Goal: Task Accomplishment & Management: Manage account settings

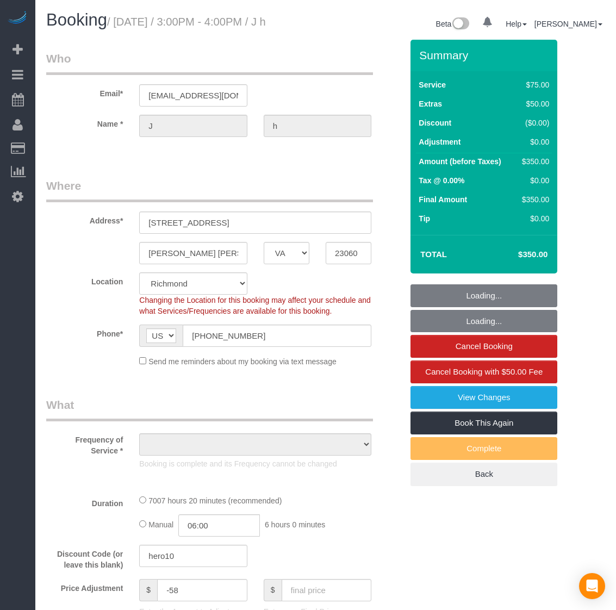
select select "VA"
select select "number:7"
select select "number:26"
select select "number:42"
select select "object:9058"
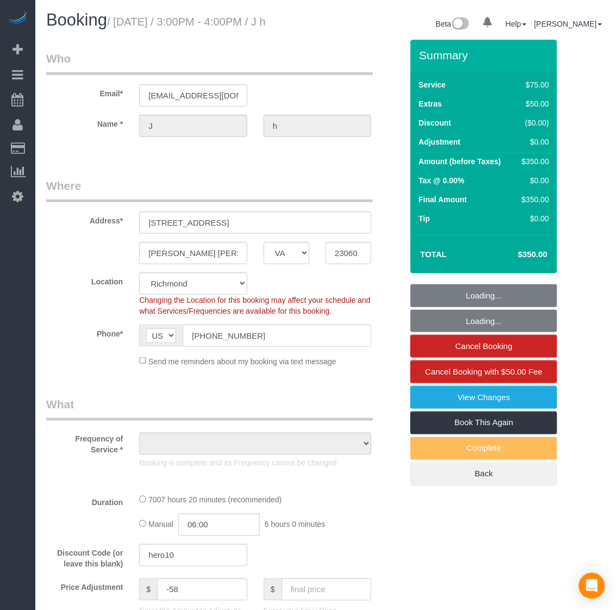
select select "string:fspay-a57a6da3-ad16-455b-98df-cf751b5ae368"
select select "object:9274"
select select "3501"
select select "3"
select select "1"
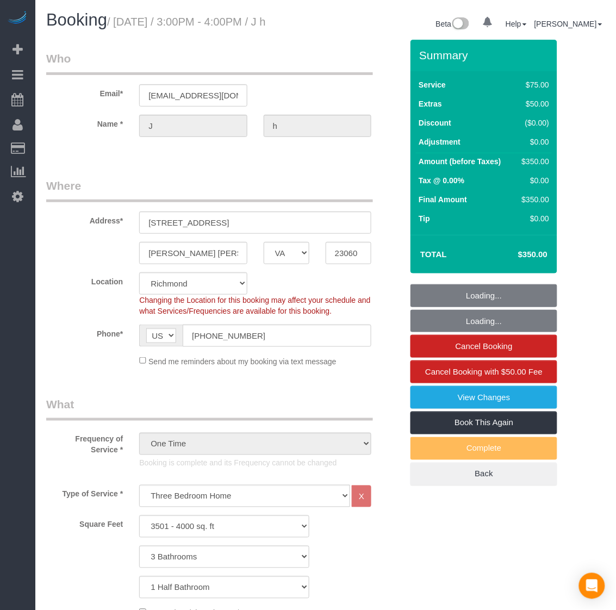
select select "3501"
select select "3"
select select "1"
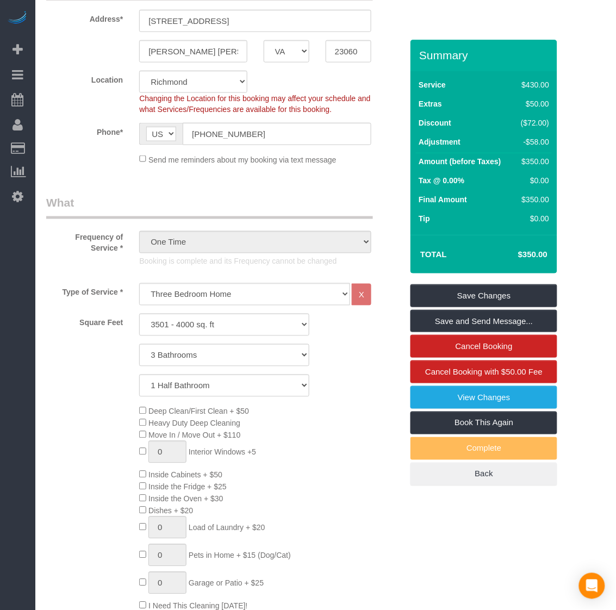
scroll to position [204, 0]
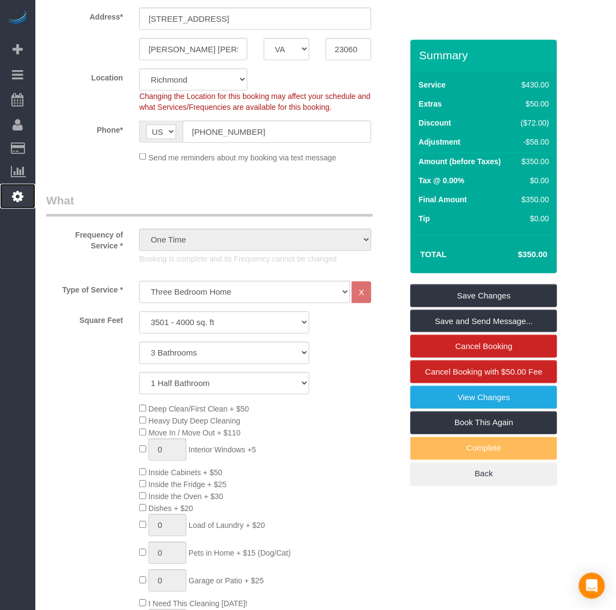
click at [22, 190] on icon at bounding box center [17, 196] width 11 height 13
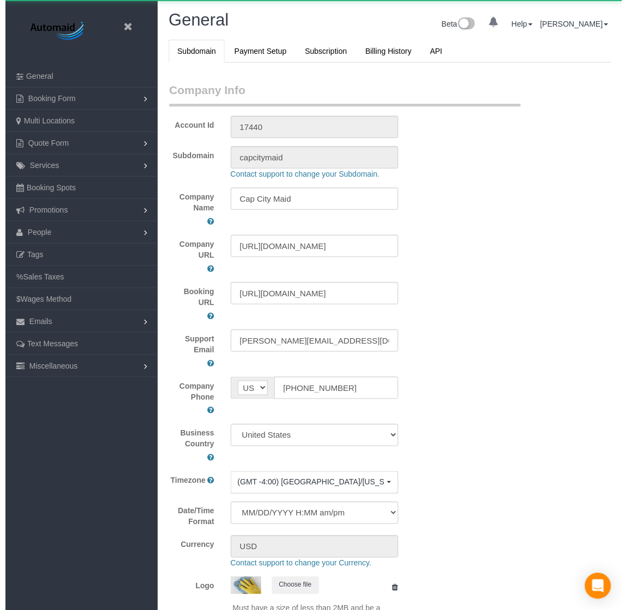
scroll to position [2460, 616]
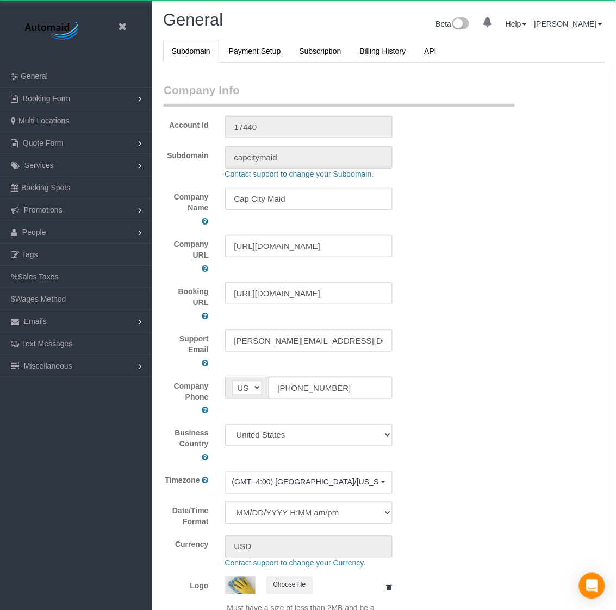
select select "1"
click at [120, 30] on icon at bounding box center [122, 27] width 14 height 14
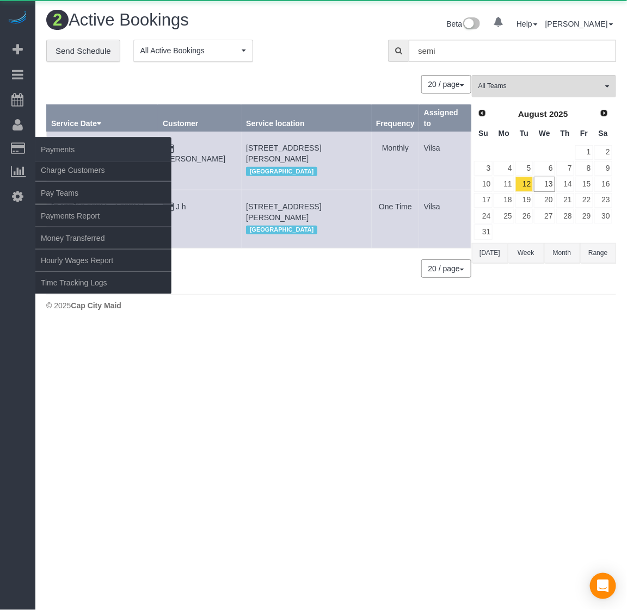
scroll to position [338, 627]
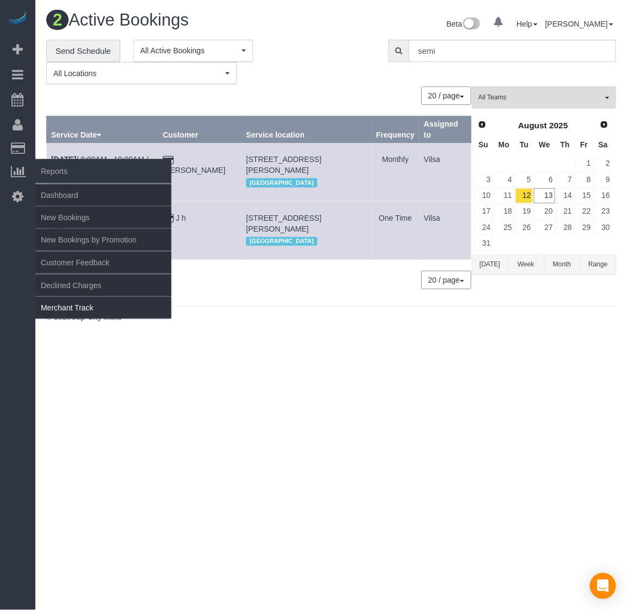
click at [71, 305] on link "Merchant Track" at bounding box center [103, 308] width 136 height 22
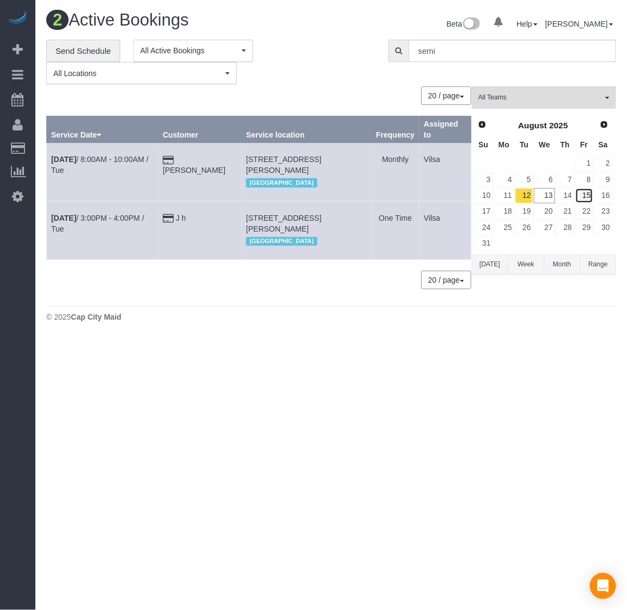
click at [582, 196] on link "15" at bounding box center [584, 195] width 18 height 15
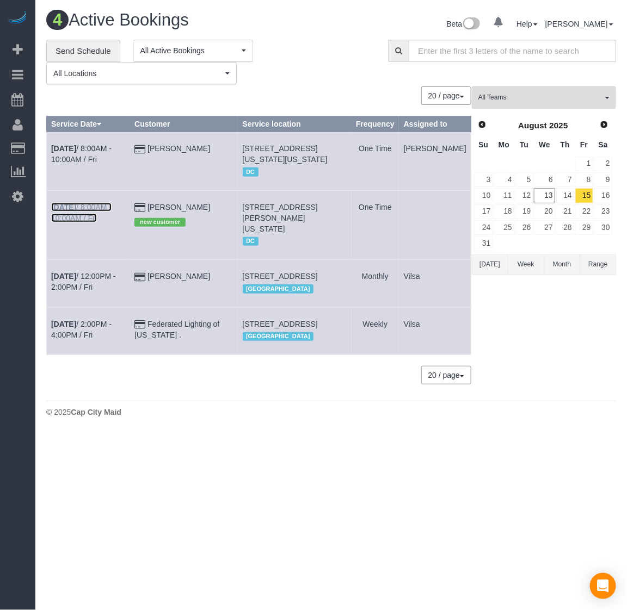
click at [63, 212] on b "[DATE]" at bounding box center [63, 207] width 25 height 9
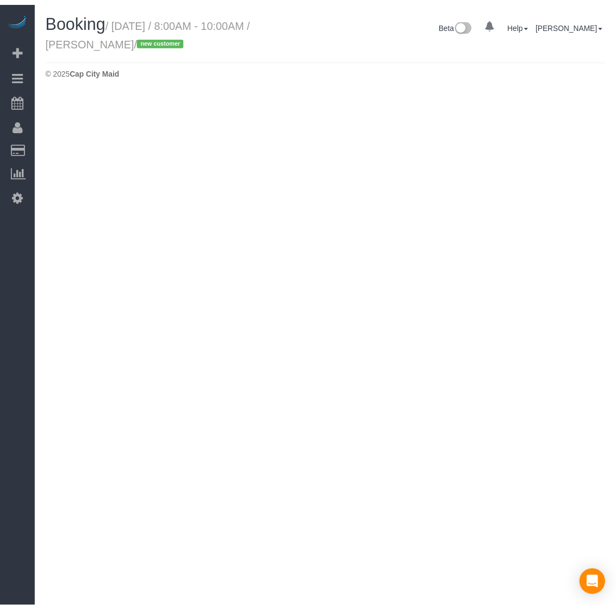
scroll to position [52939, 53777]
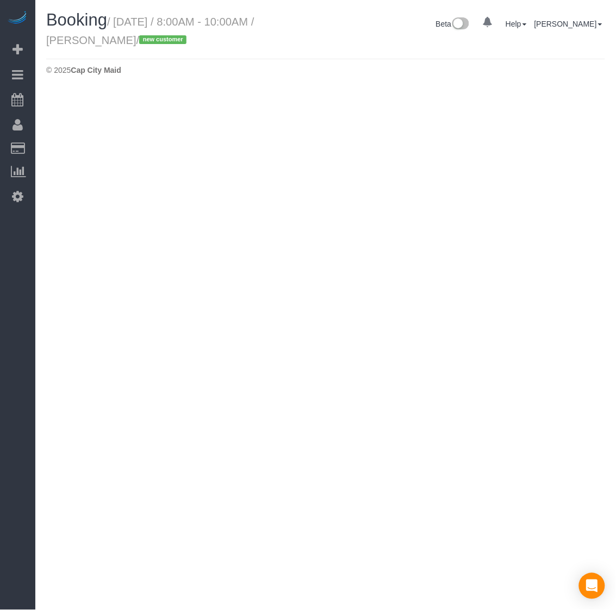
select select "DC"
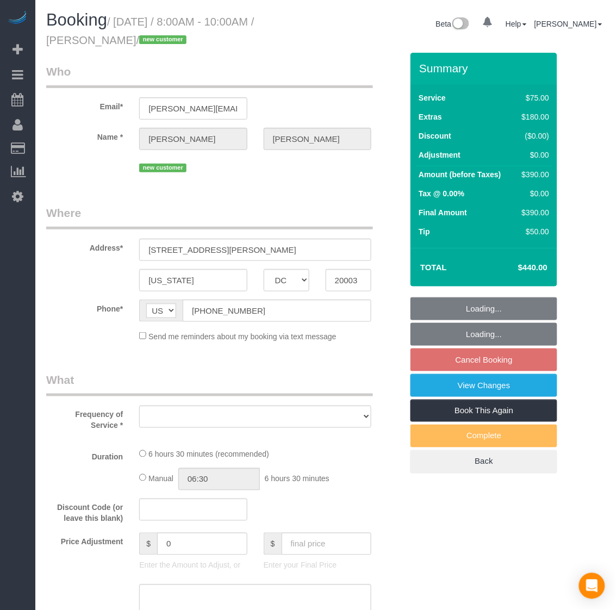
scroll to position [1272, 616]
select select "object:10852"
select select "string:fspay-46c0dfc7-fe66-495d-8079-815eea8fbd2d"
select select "spot94"
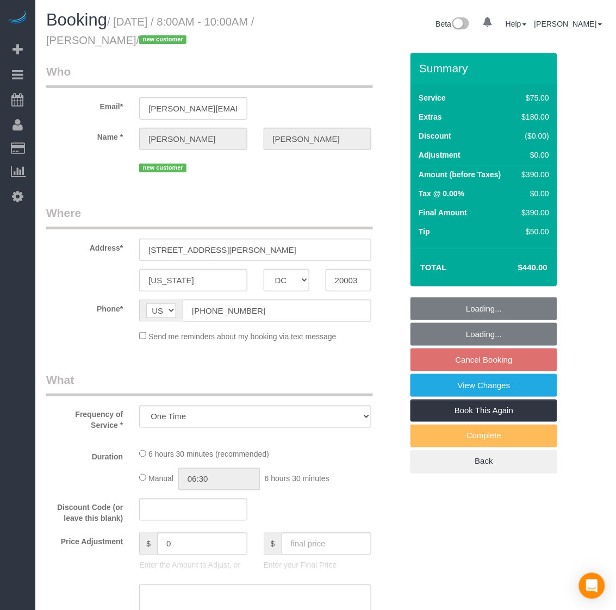
select select "number:3"
select select "number:26"
select select "number:35"
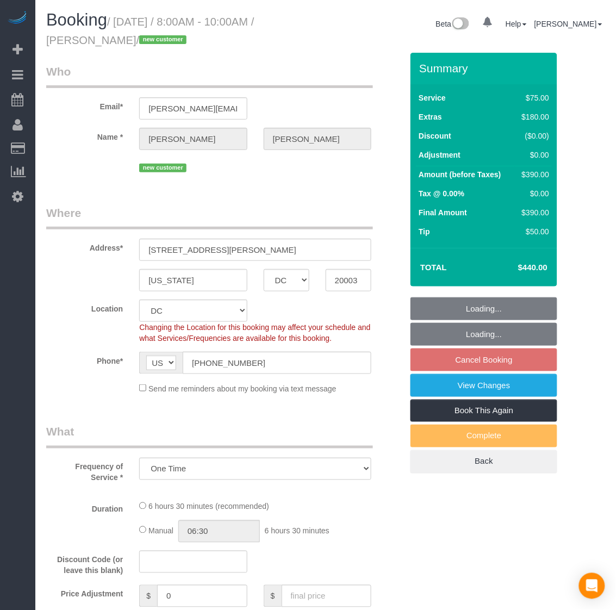
select select "object:11212"
select select "1001"
select select "2"
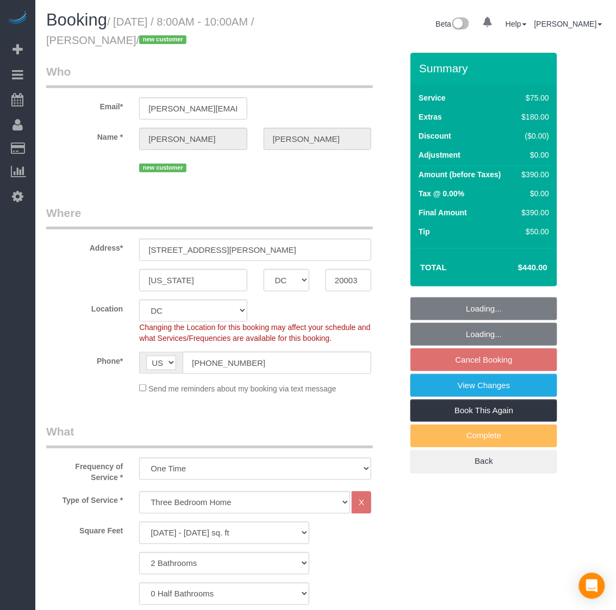
scroll to position [2114, 616]
select select "1001"
select select "2"
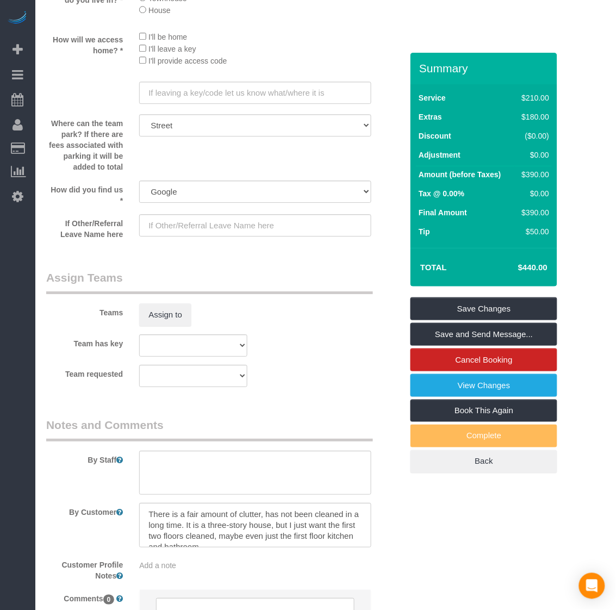
scroll to position [1428, 0]
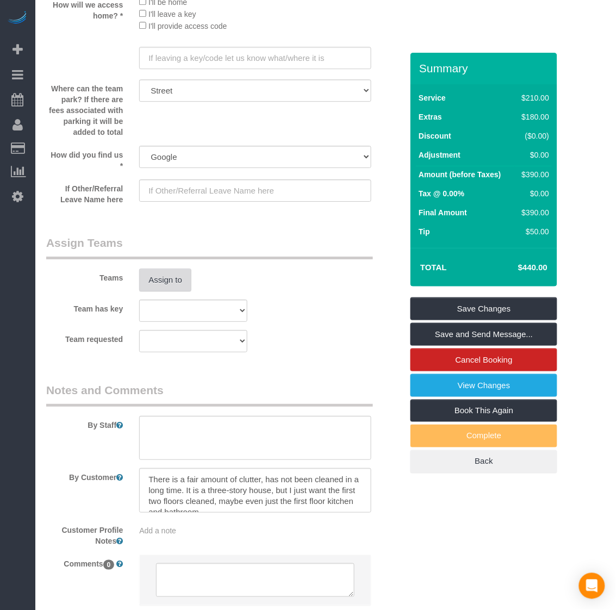
click at [167, 273] on button "Assign to" at bounding box center [165, 280] width 52 height 23
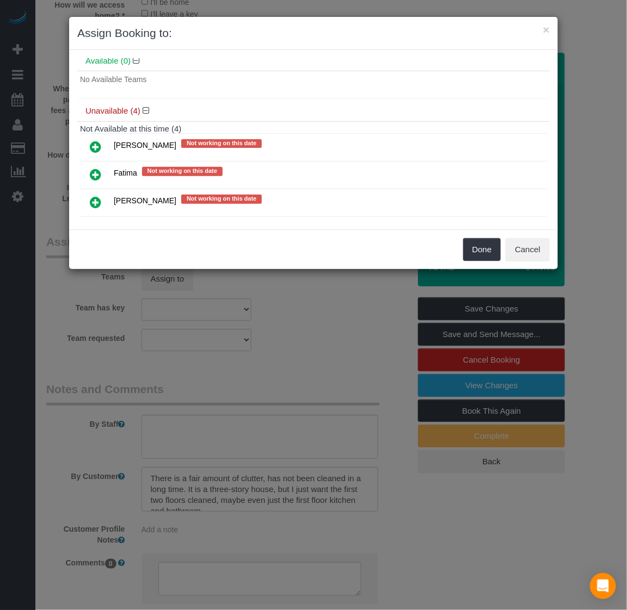
scroll to position [89, 0]
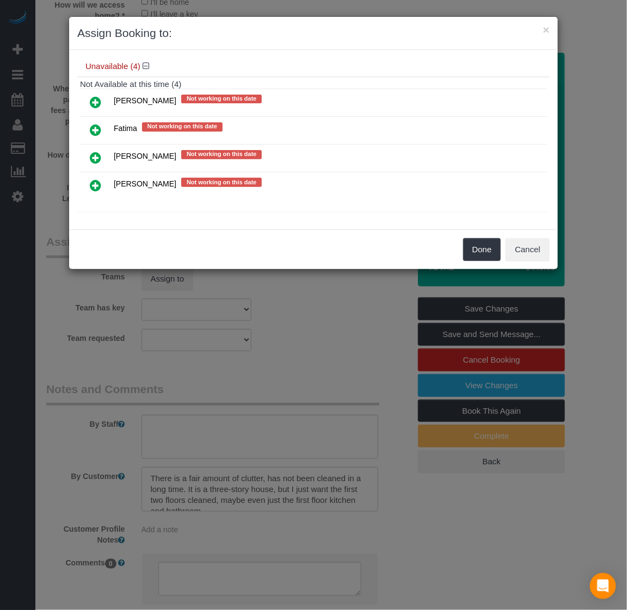
click at [84, 186] on link at bounding box center [96, 186] width 26 height 22
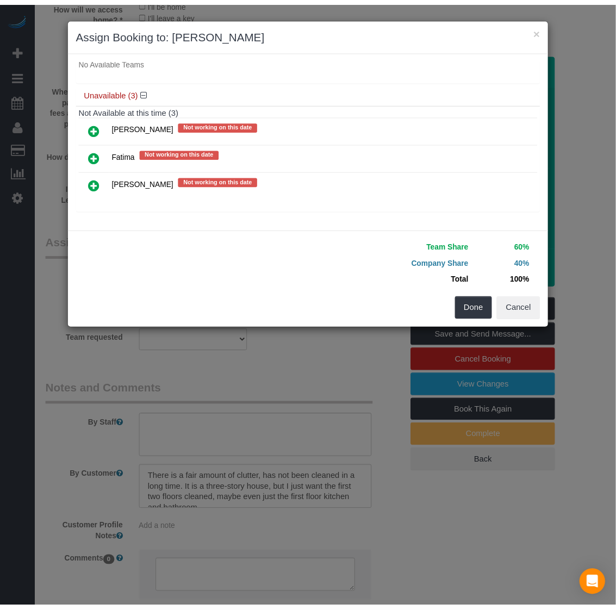
scroll to position [87, 0]
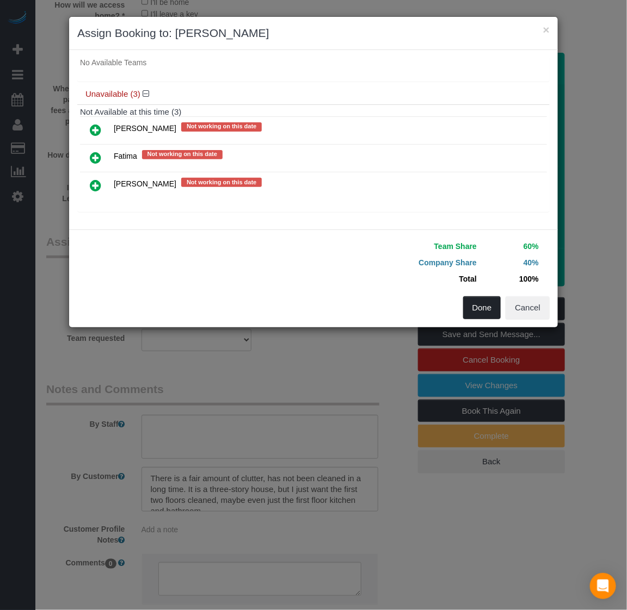
click at [471, 314] on button "Done" at bounding box center [482, 307] width 38 height 23
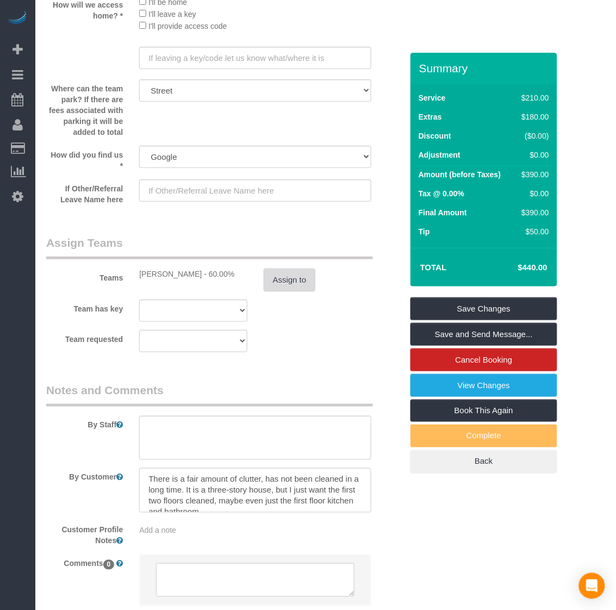
scroll to position [2114, 616]
click at [476, 309] on link "Save Changes" at bounding box center [484, 309] width 147 height 23
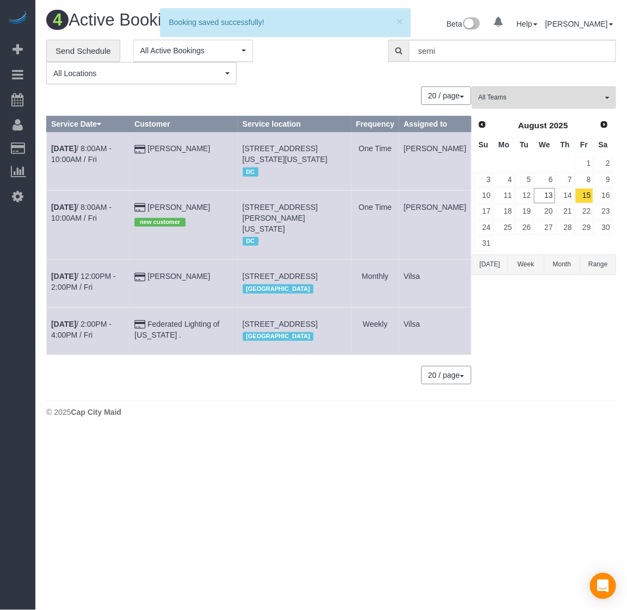
scroll to position [455, 627]
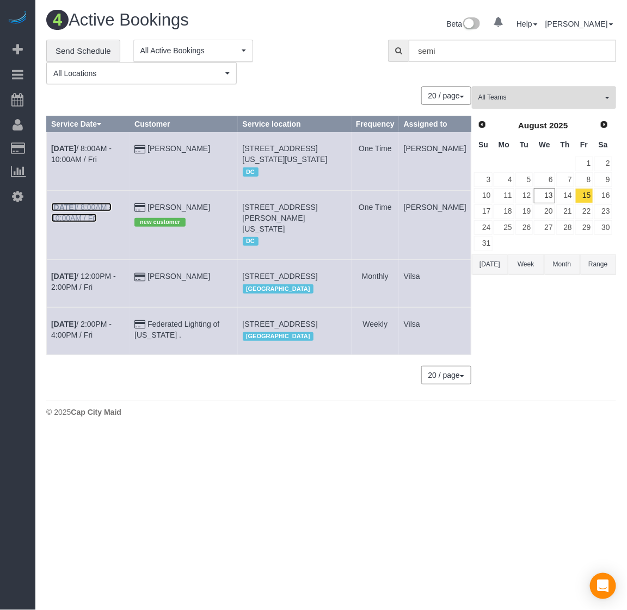
click at [70, 212] on b "[DATE]" at bounding box center [63, 207] width 25 height 9
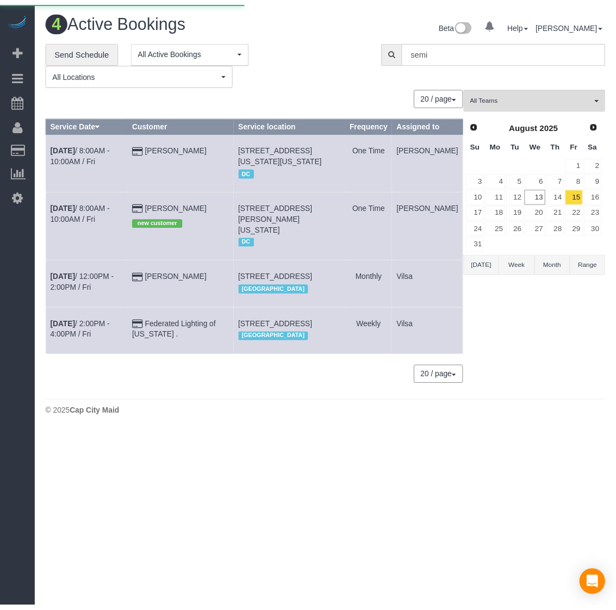
scroll to position [91, 627]
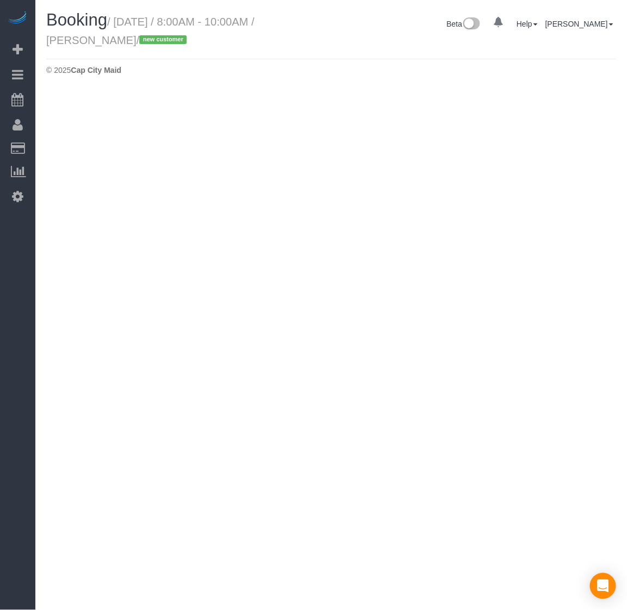
select select "DC"
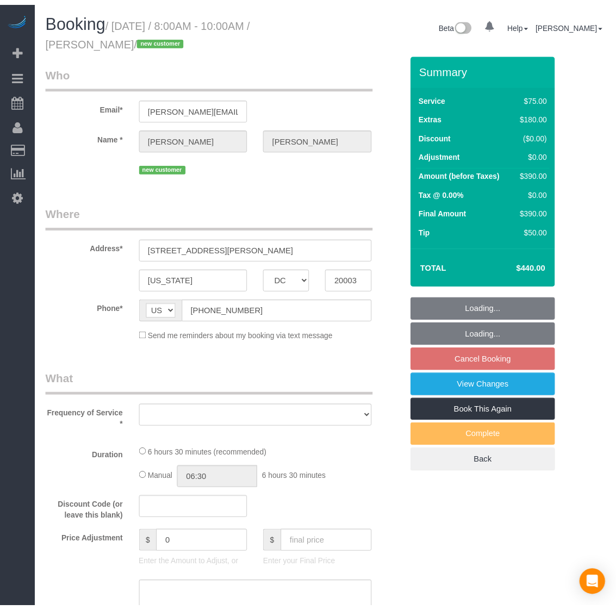
scroll to position [52939, 53777]
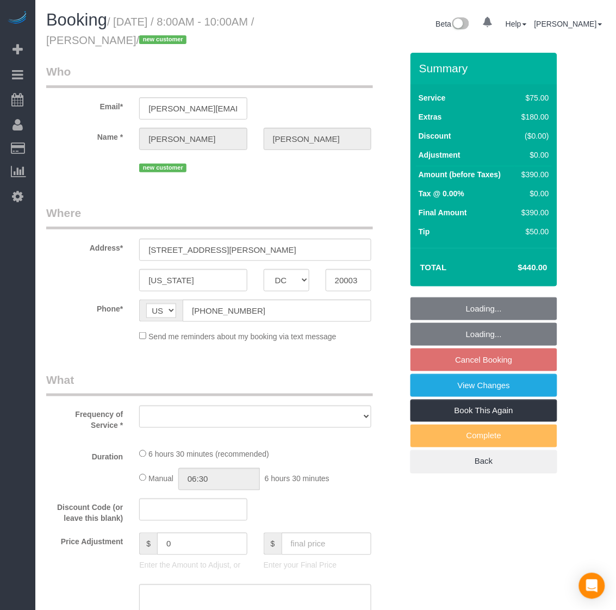
select select "string:fspay-46c0dfc7-fe66-495d-8079-815eea8fbd2d"
select select "number:3"
select select "number:26"
select select "number:35"
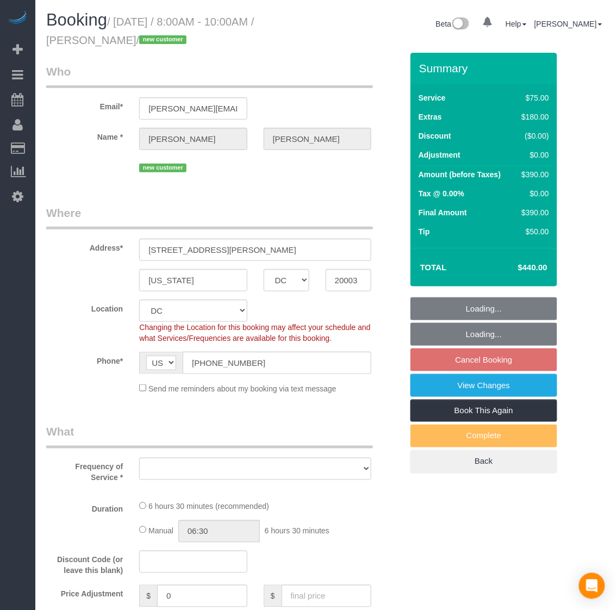
scroll to position [1704, 616]
select select "object:12127"
select select "spot108"
select select "object:12317"
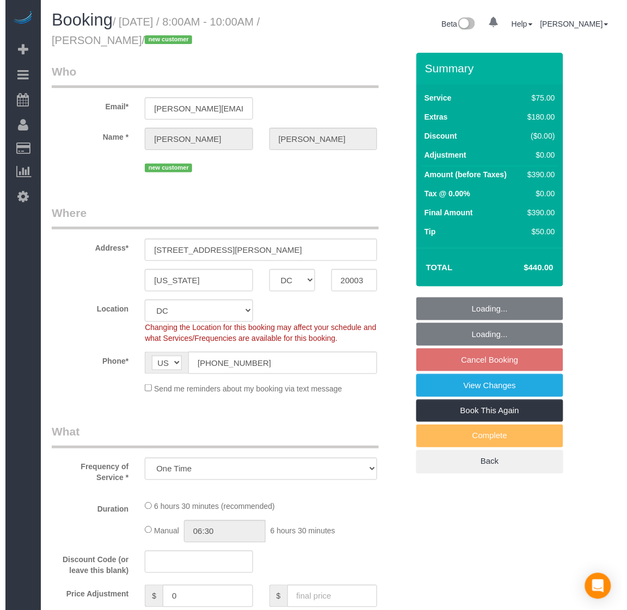
scroll to position [0, 0]
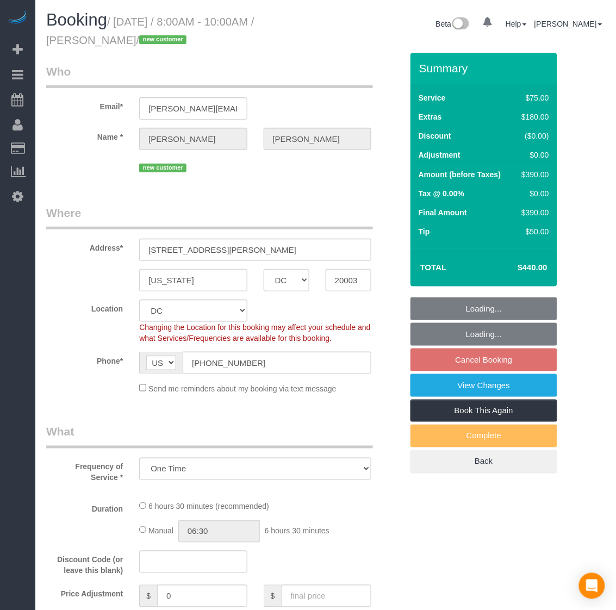
select select "1001"
select select "2"
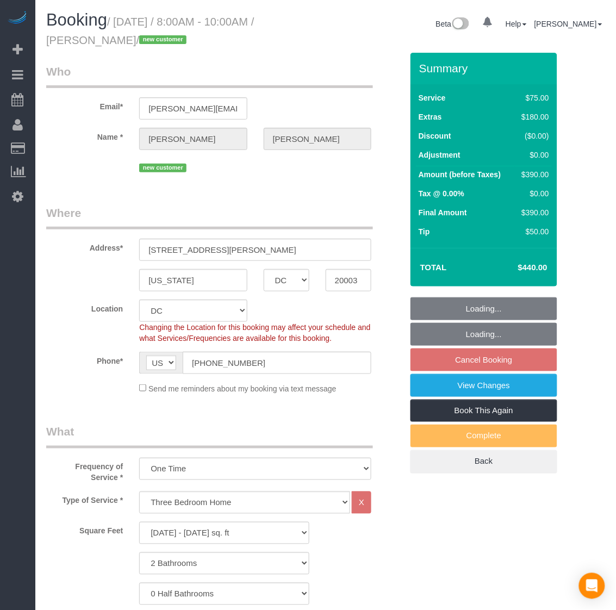
click at [474, 335] on fieldset "Loading... Loading... Cancel Booking View Changes Book This Again Complete Back" at bounding box center [484, 386] width 147 height 176
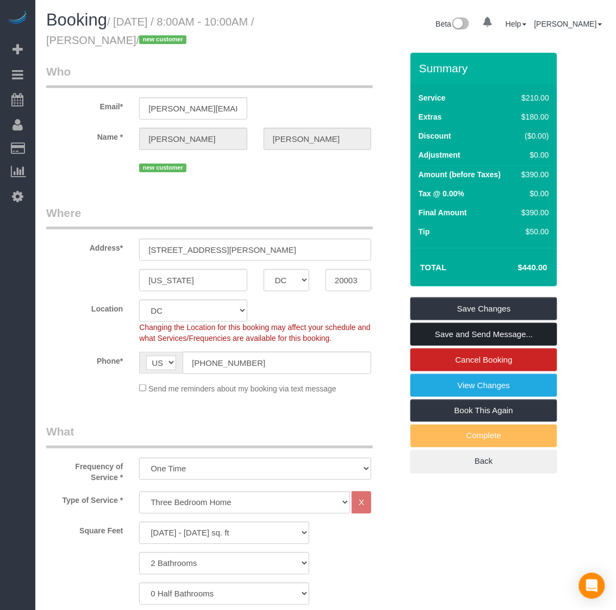
click at [474, 335] on link "Save and Send Message..." at bounding box center [484, 334] width 147 height 23
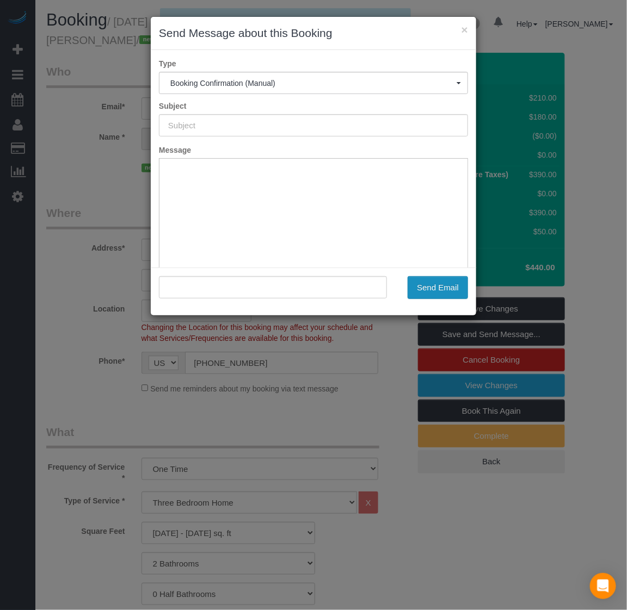
type input "Booking Confirmed!"
type input ""[PERSON_NAME]" <[PERSON_NAME][EMAIL_ADDRESS][PERSON_NAME][DOMAIN_NAME]>"
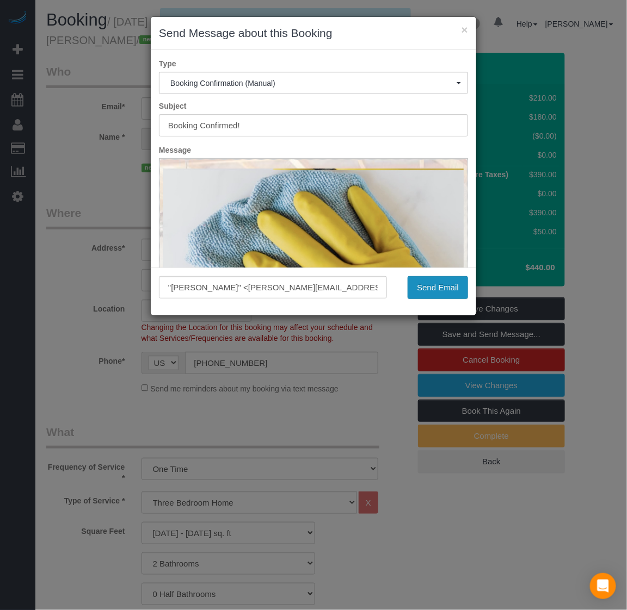
click at [431, 287] on button "Send Email" at bounding box center [437, 287] width 60 height 23
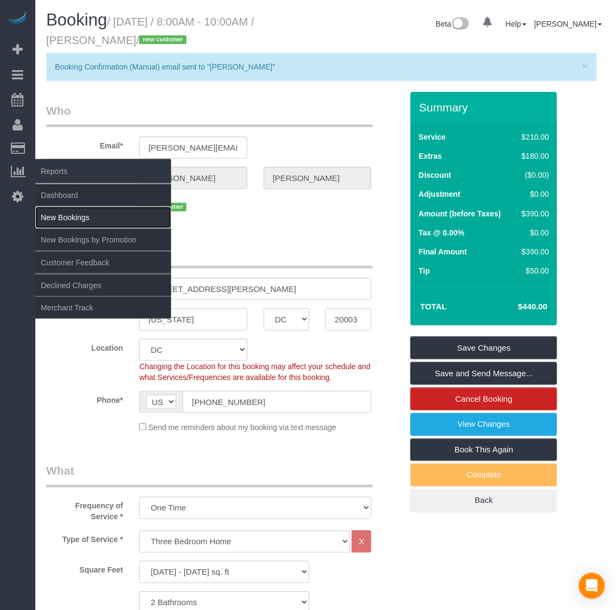
click at [84, 211] on link "New Bookings" at bounding box center [103, 218] width 136 height 22
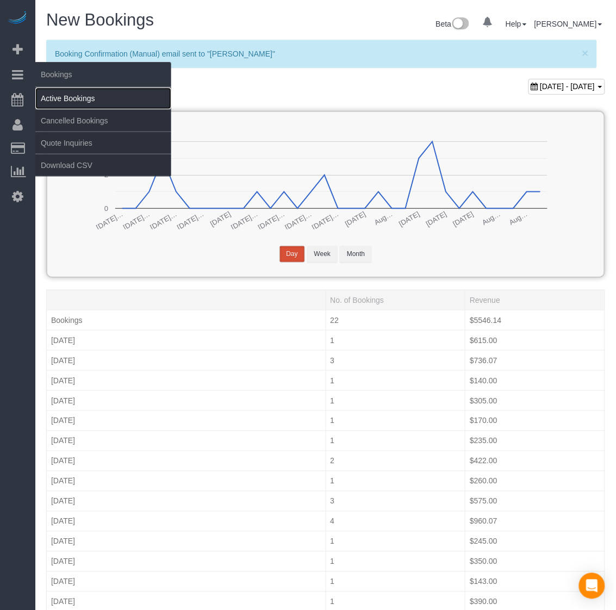
click at [59, 93] on link "Active Bookings" at bounding box center [103, 99] width 136 height 22
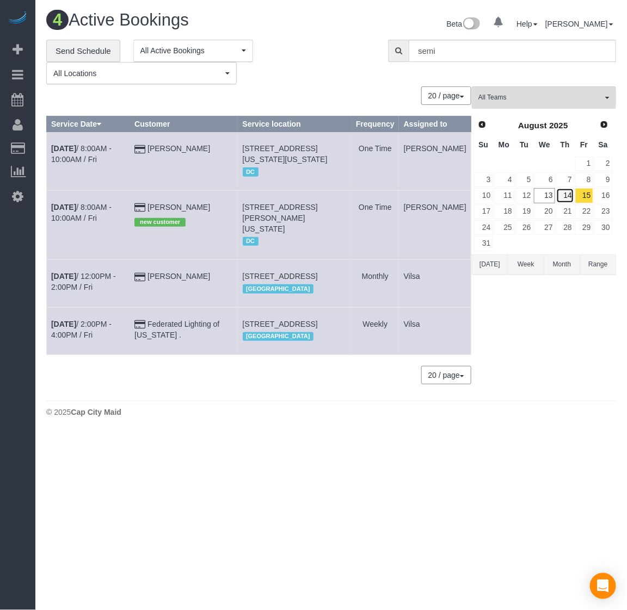
click at [564, 193] on link "14" at bounding box center [565, 195] width 18 height 15
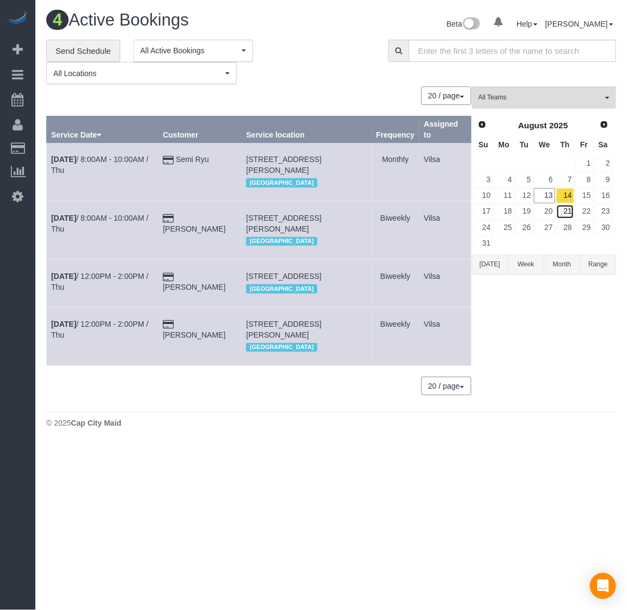
click at [563, 211] on link "21" at bounding box center [565, 212] width 18 height 15
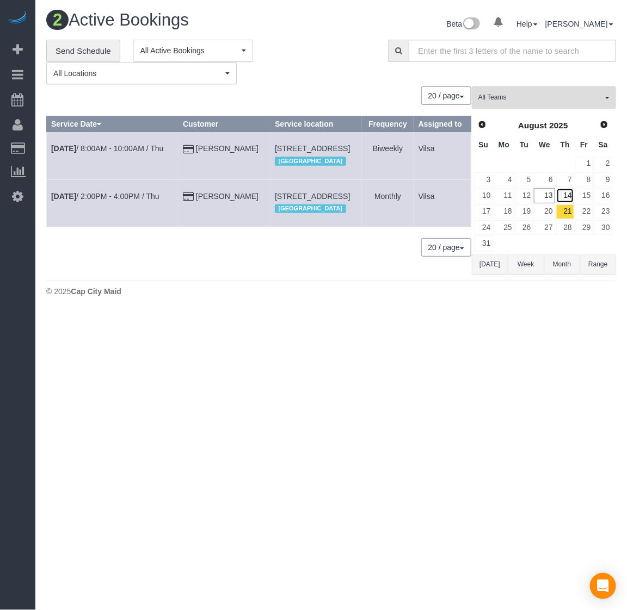
click at [566, 194] on link "14" at bounding box center [565, 195] width 18 height 15
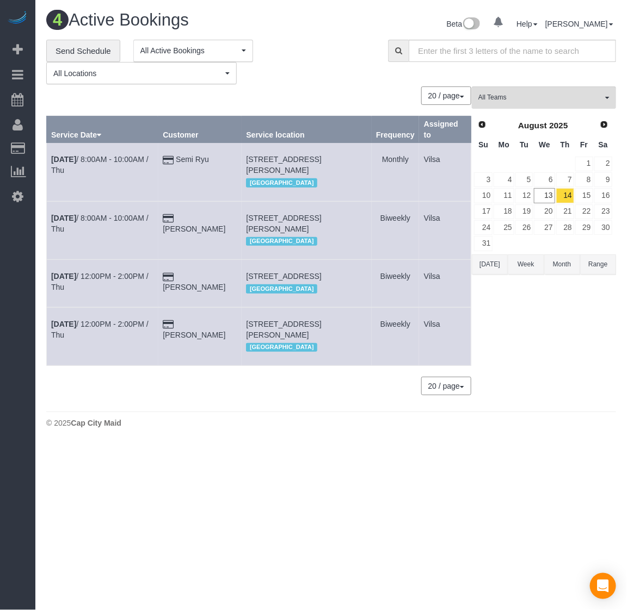
click at [71, 154] on td "[DATE] 8:00AM - 10:00AM / Thu" at bounding box center [103, 172] width 112 height 58
click at [64, 157] on b "[DATE]" at bounding box center [63, 159] width 25 height 9
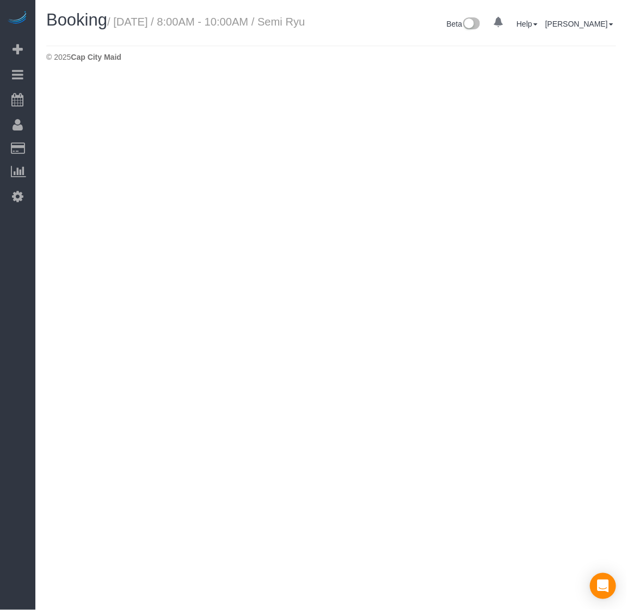
select select "VA"
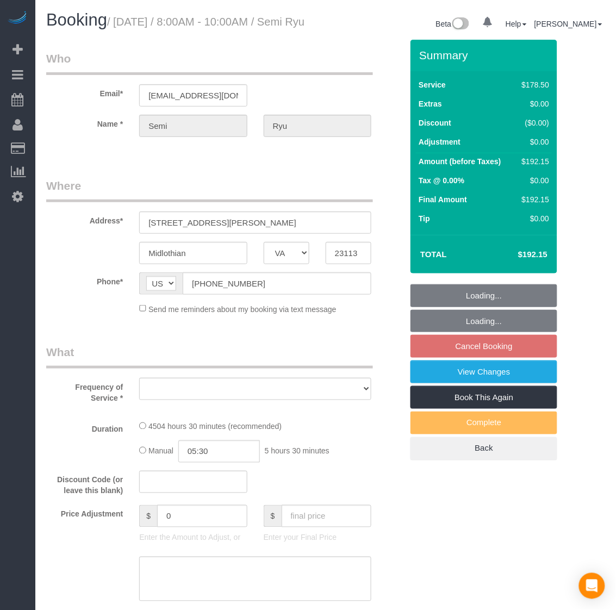
select select "string:fspay-d5f80272-dc8a-4bee-884a-cdbf62a642e9"
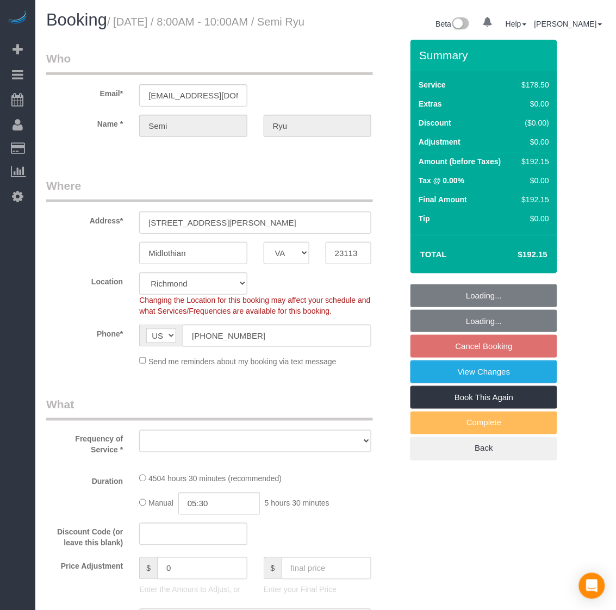
select select "object:13407"
select select "spot122"
select select "number:6"
select select "number:24"
select select "number:17"
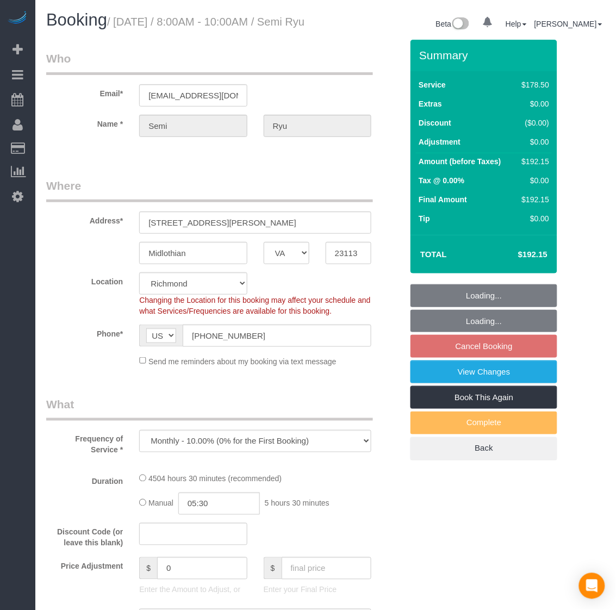
select select "object:13541"
select select "3001"
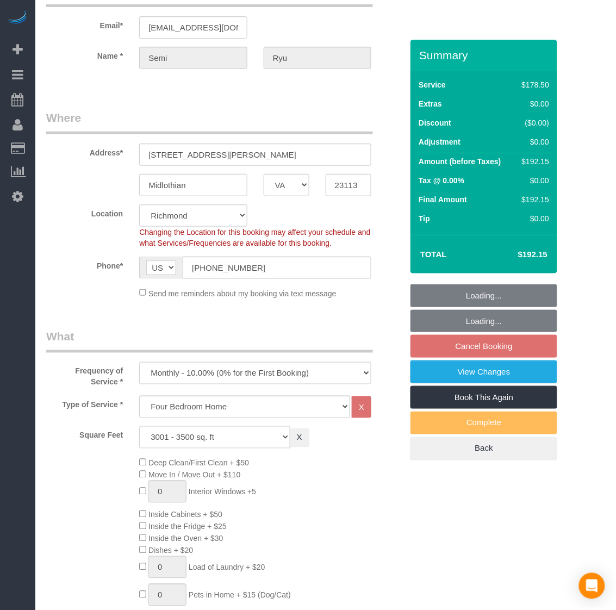
select select "3001"
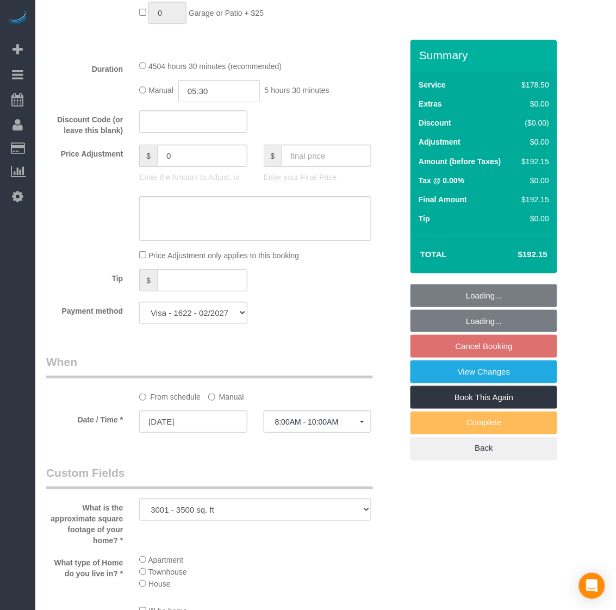
scroll to position [680, 0]
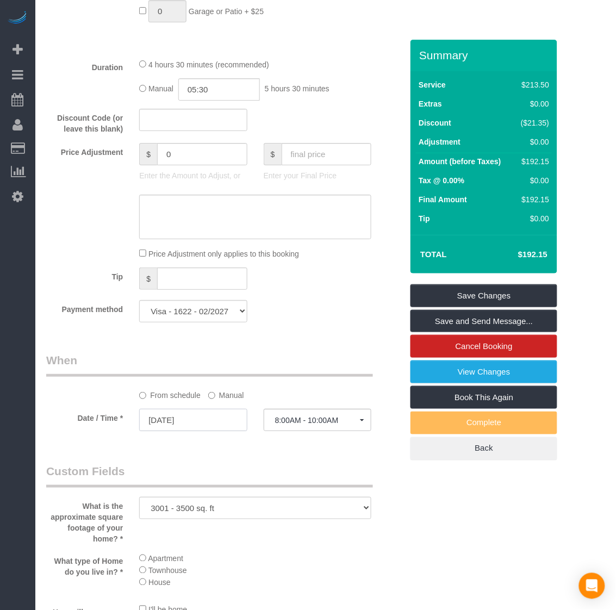
click at [199, 431] on input "[DATE]" at bounding box center [193, 420] width 108 height 22
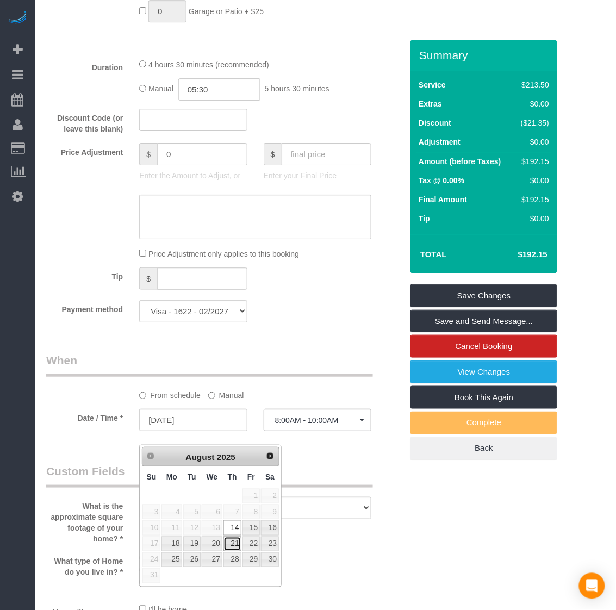
click at [231, 548] on link "21" at bounding box center [233, 544] width 18 height 15
type input "[DATE]"
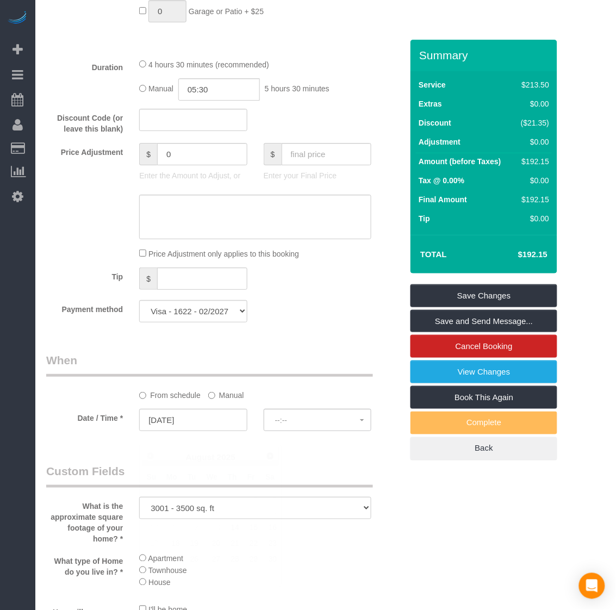
select select "spot139"
click at [460, 303] on link "Save Changes" at bounding box center [484, 295] width 147 height 23
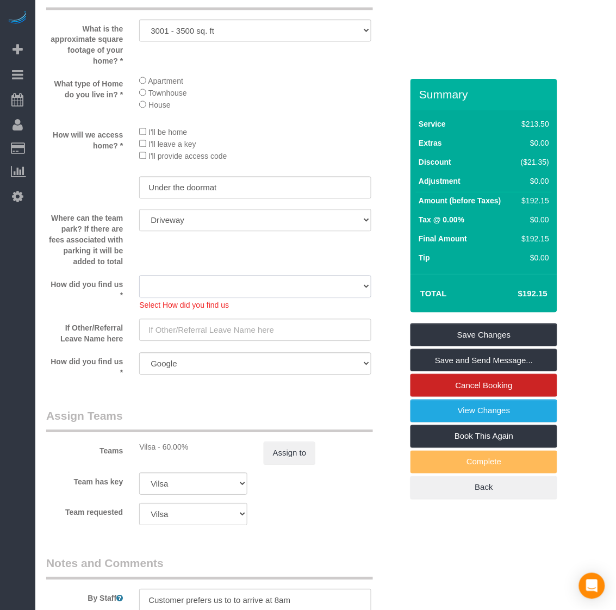
click at [363, 298] on select "Yelp Google Twitter Instagram Nextdoor Facebook Returning Customer Craigslist R…" at bounding box center [255, 287] width 232 height 22
select select "number:35"
click at [139, 289] on select "Yelp Google Twitter Instagram Nextdoor Facebook Returning Customer Craigslist R…" at bounding box center [255, 287] width 232 height 22
click at [190, 342] on input "text" at bounding box center [255, 330] width 232 height 22
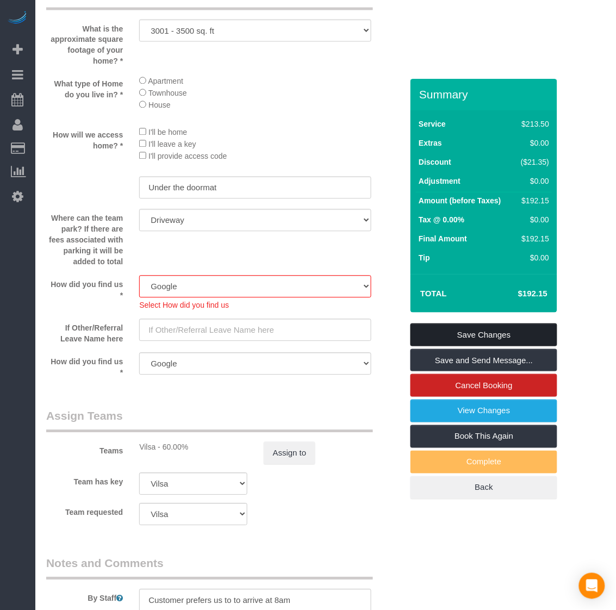
click at [505, 336] on link "Save Changes" at bounding box center [484, 335] width 147 height 23
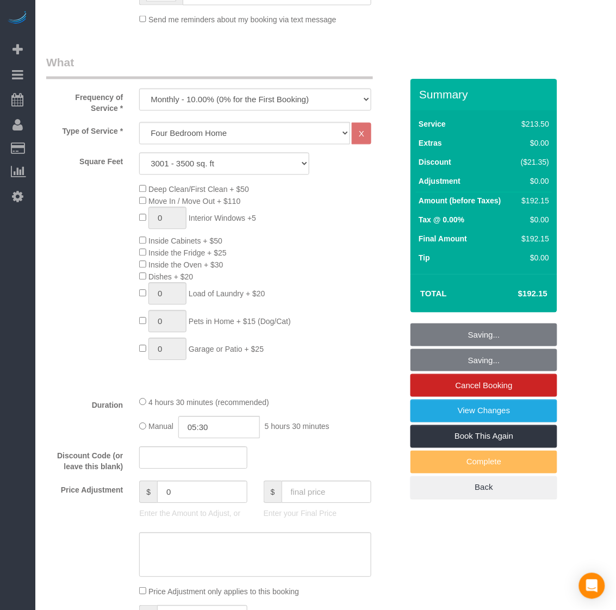
scroll to position [41, 0]
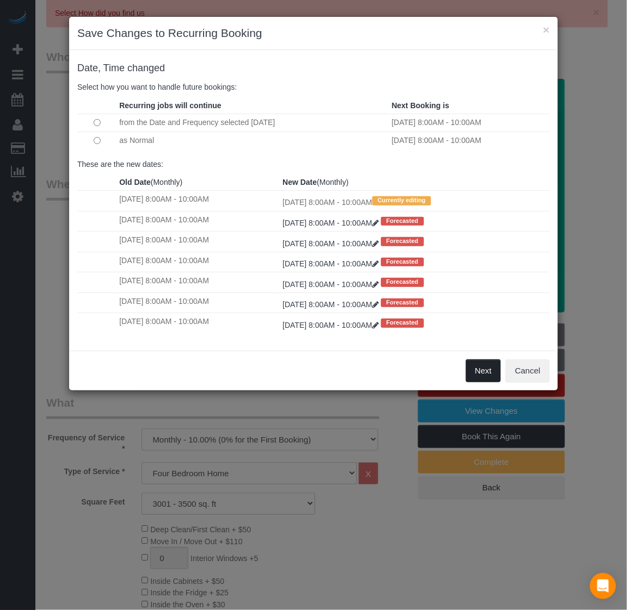
click at [484, 373] on button "Next" at bounding box center [483, 371] width 35 height 23
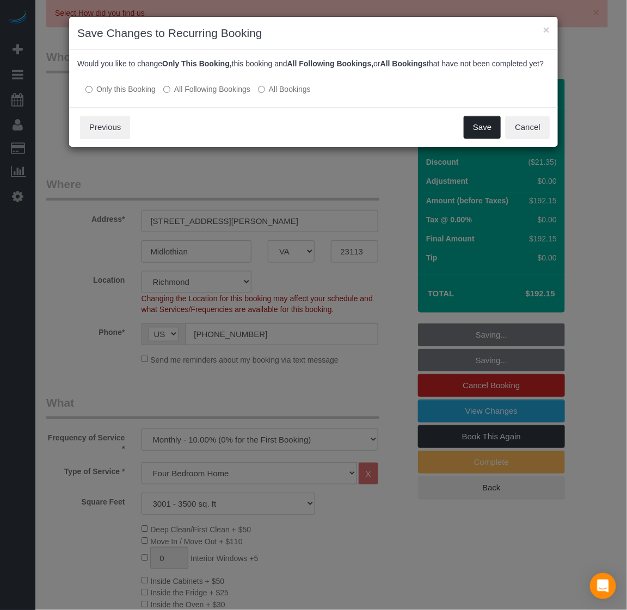
click at [472, 139] on button "Save" at bounding box center [481, 127] width 37 height 23
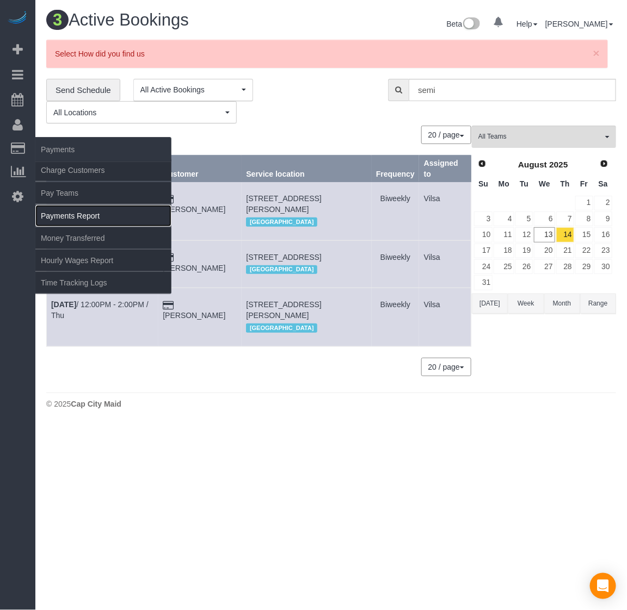
click at [81, 211] on link "Payments Report" at bounding box center [103, 216] width 136 height 22
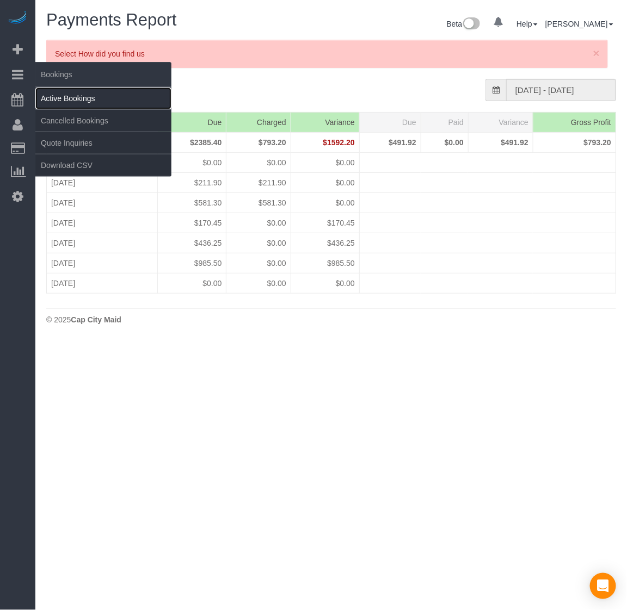
click at [55, 105] on link "Active Bookings" at bounding box center [103, 99] width 136 height 22
